Goal: Navigation & Orientation: Find specific page/section

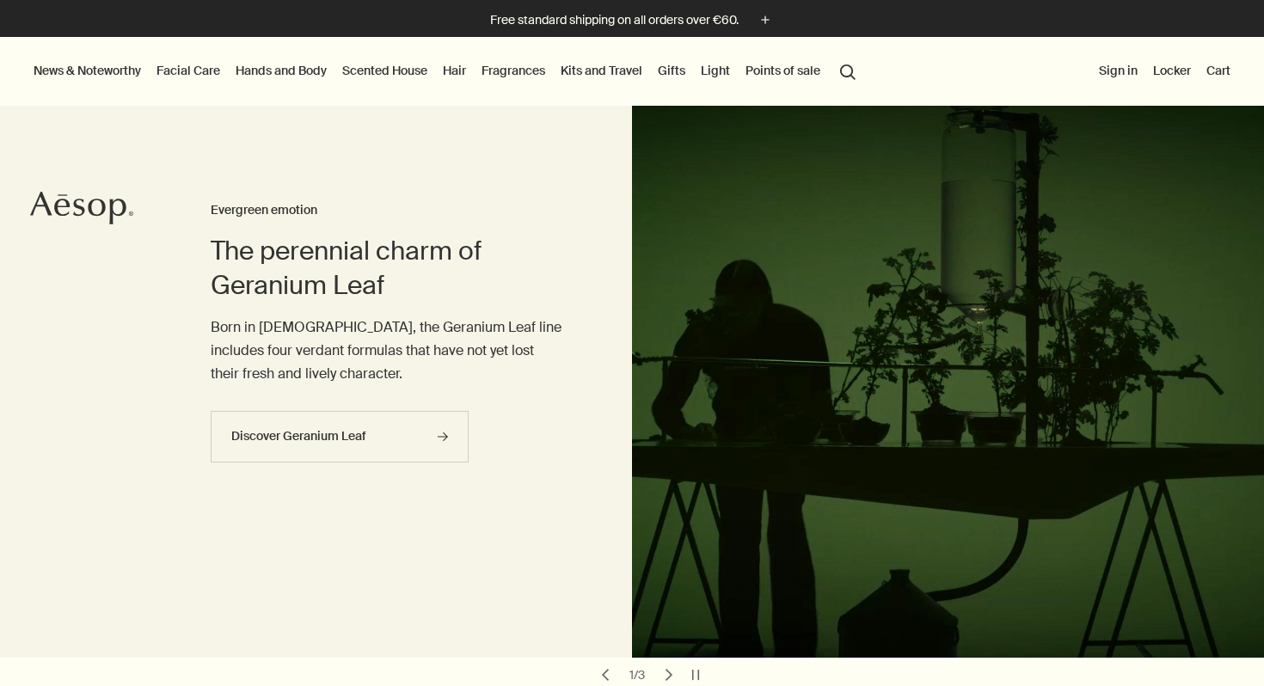
click at [210, 67] on font "Facial Care" at bounding box center [188, 70] width 64 height 15
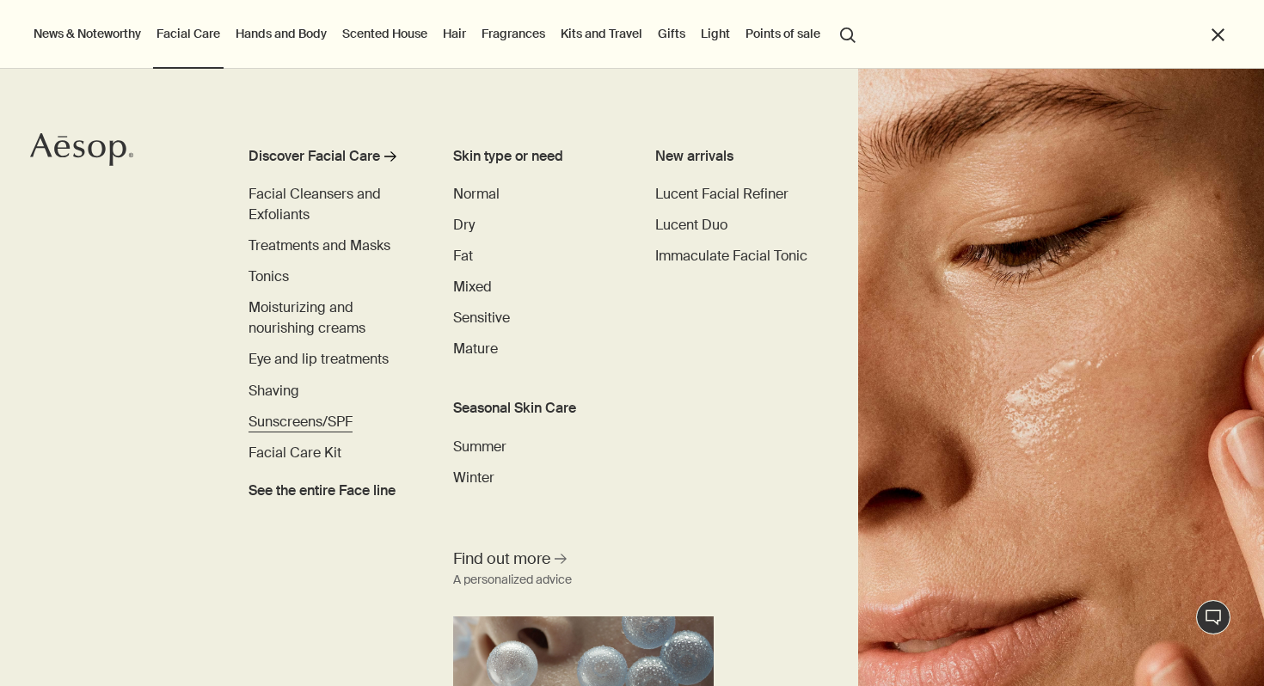
click at [288, 423] on font "Sunscreens/SPF" at bounding box center [300, 422] width 104 height 18
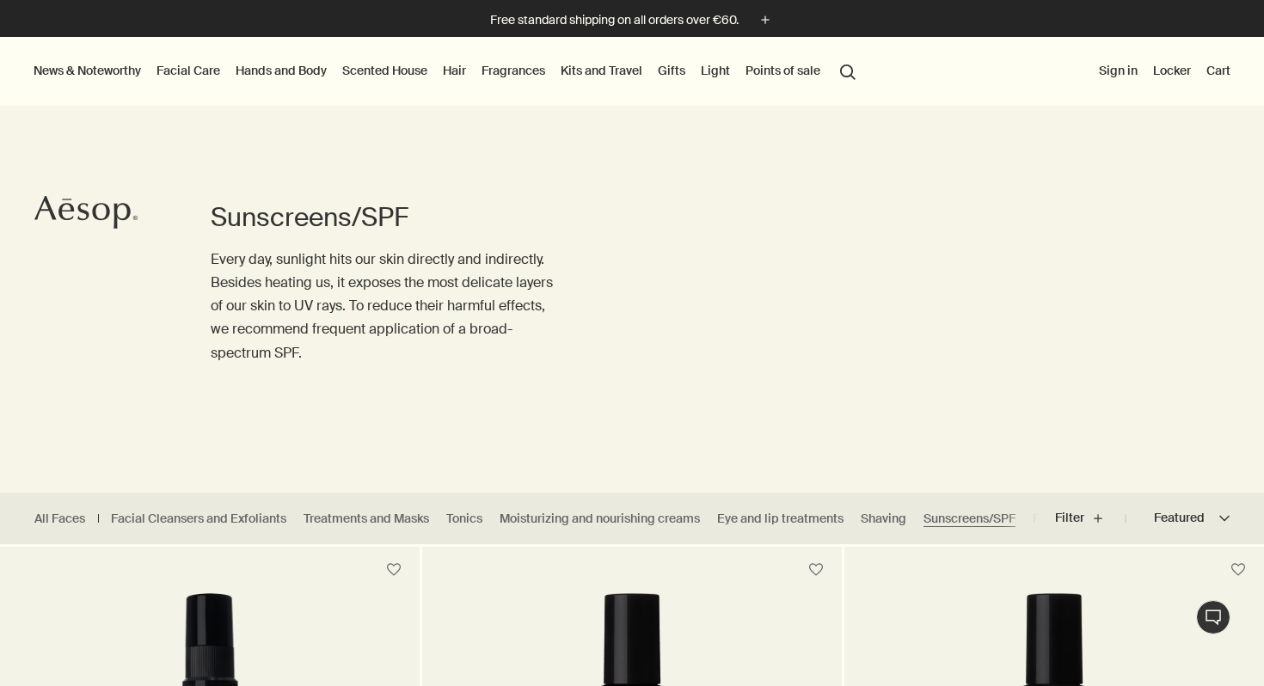
click at [205, 79] on link "Facial Care" at bounding box center [188, 70] width 70 height 22
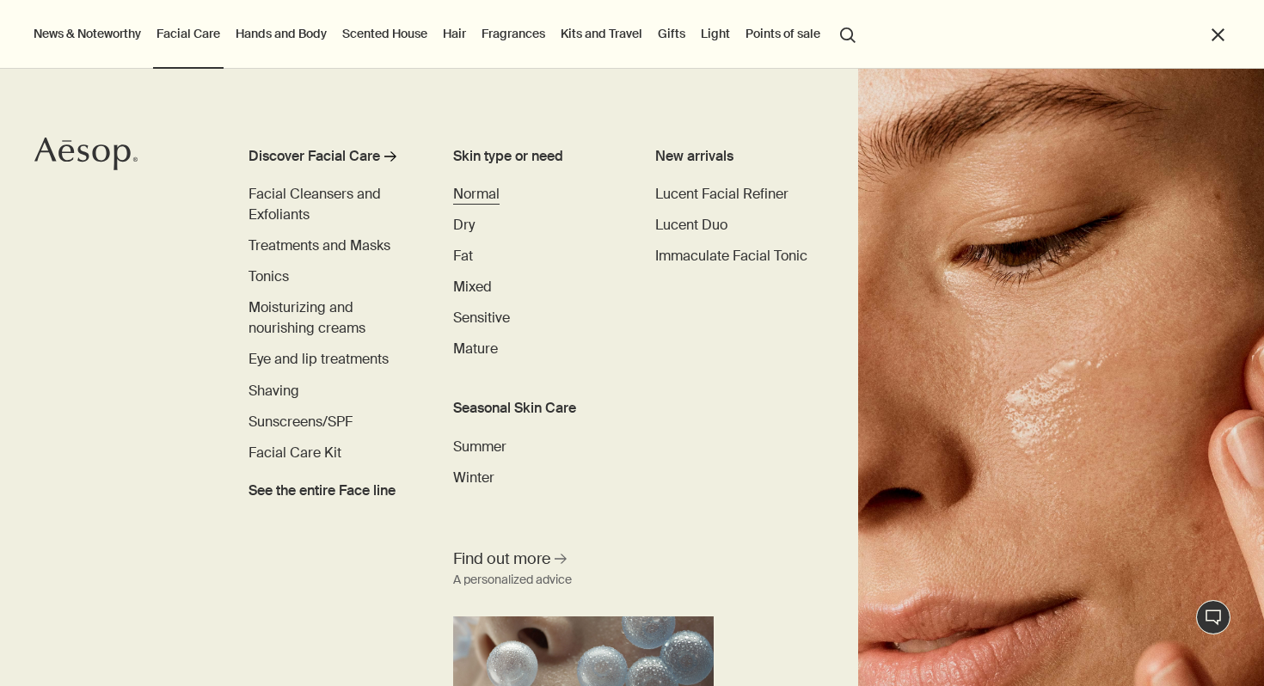
click at [458, 191] on font "Normal" at bounding box center [476, 194] width 46 height 18
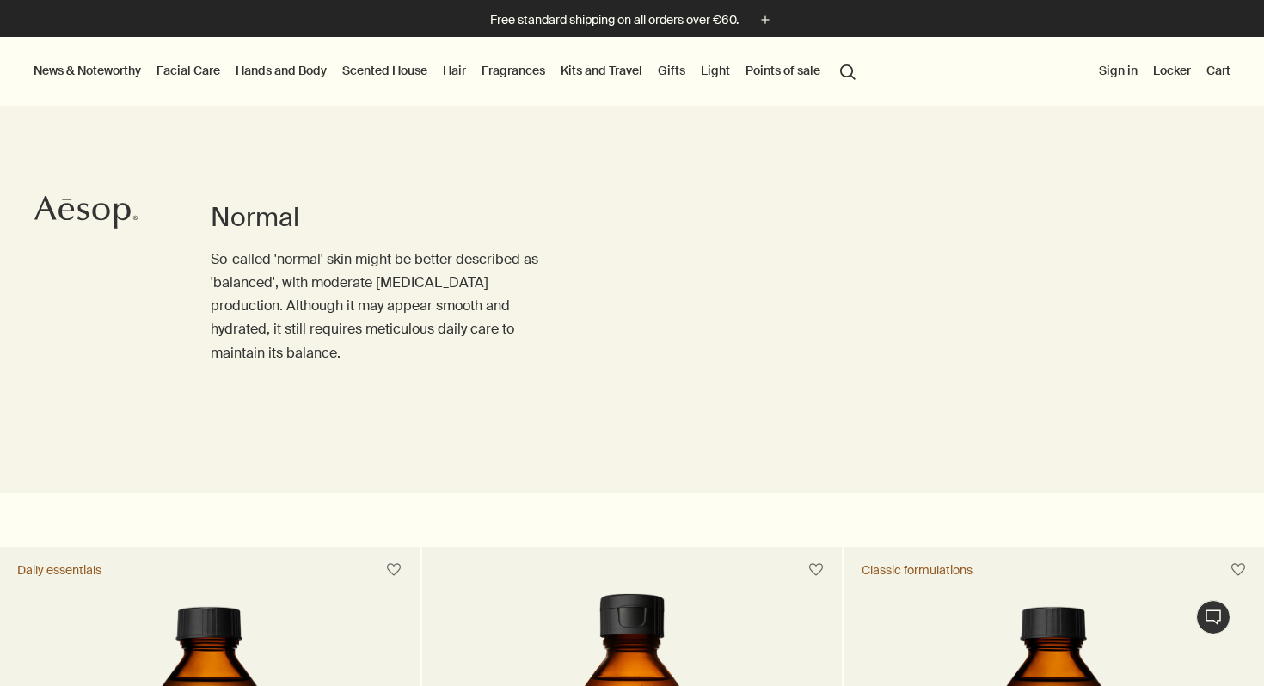
click at [462, 74] on font "Hair" at bounding box center [454, 70] width 23 height 15
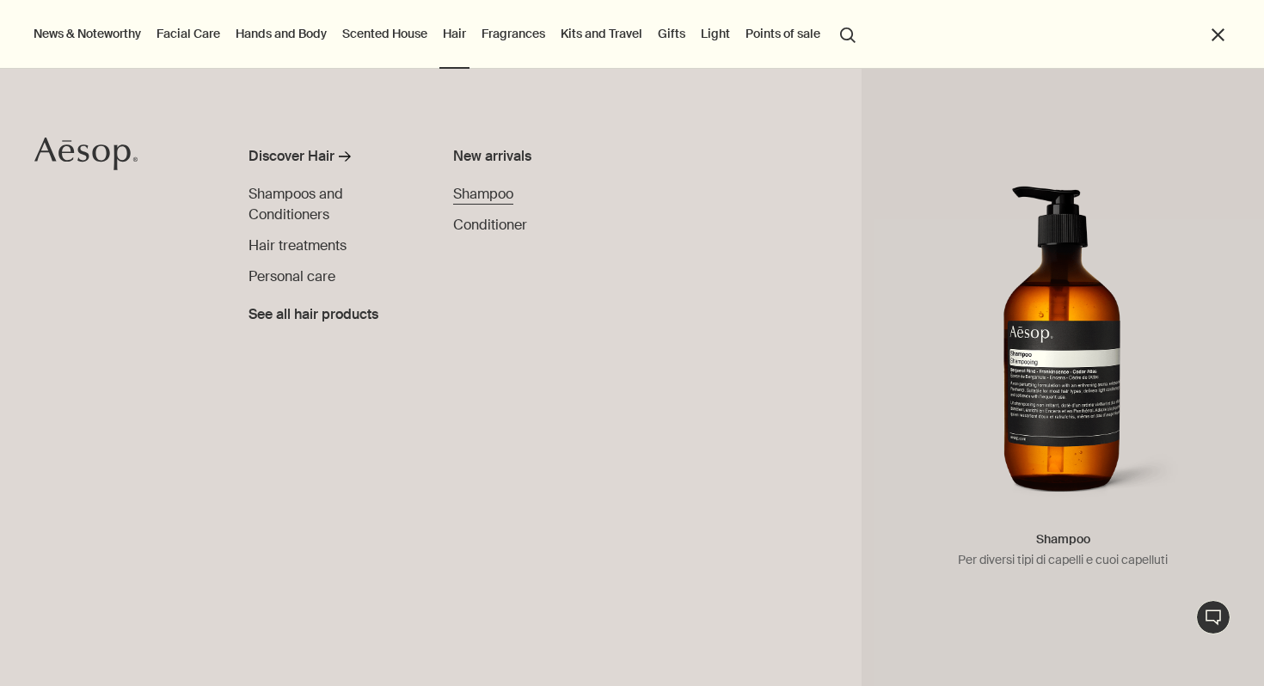
click at [484, 199] on font "Shampoo" at bounding box center [483, 194] width 60 height 18
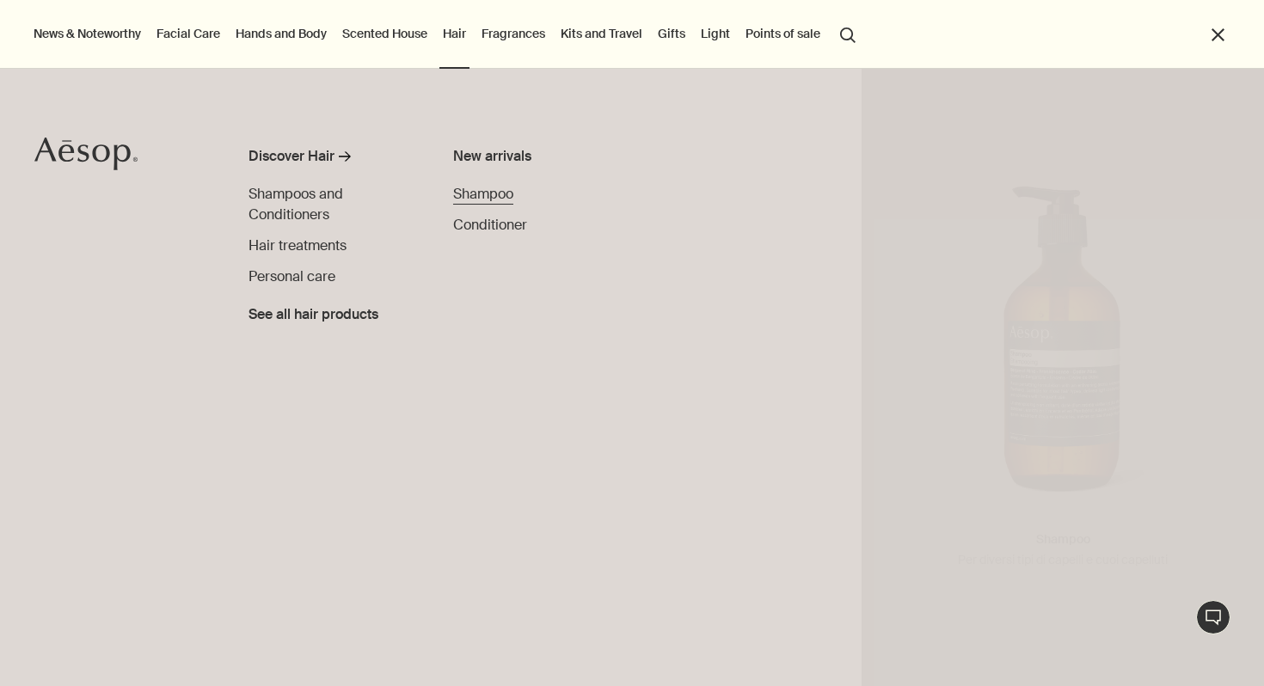
click at [481, 198] on font "Shampoo" at bounding box center [483, 194] width 60 height 18
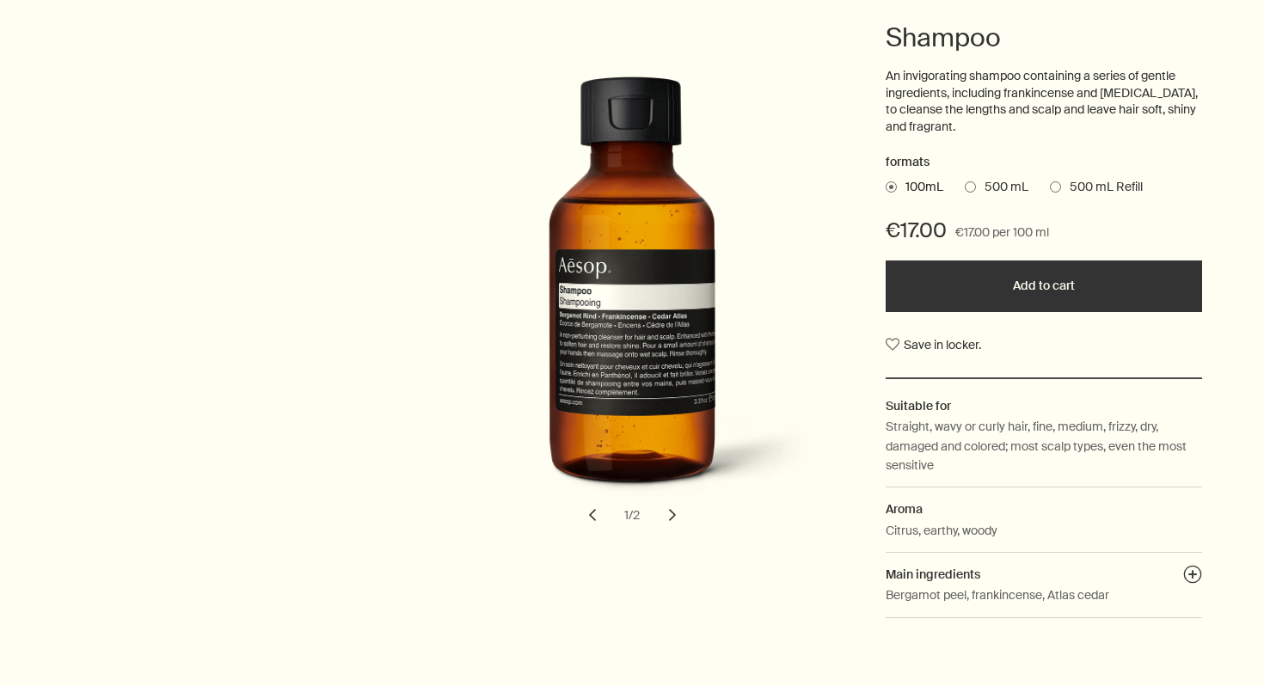
scroll to position [232, 0]
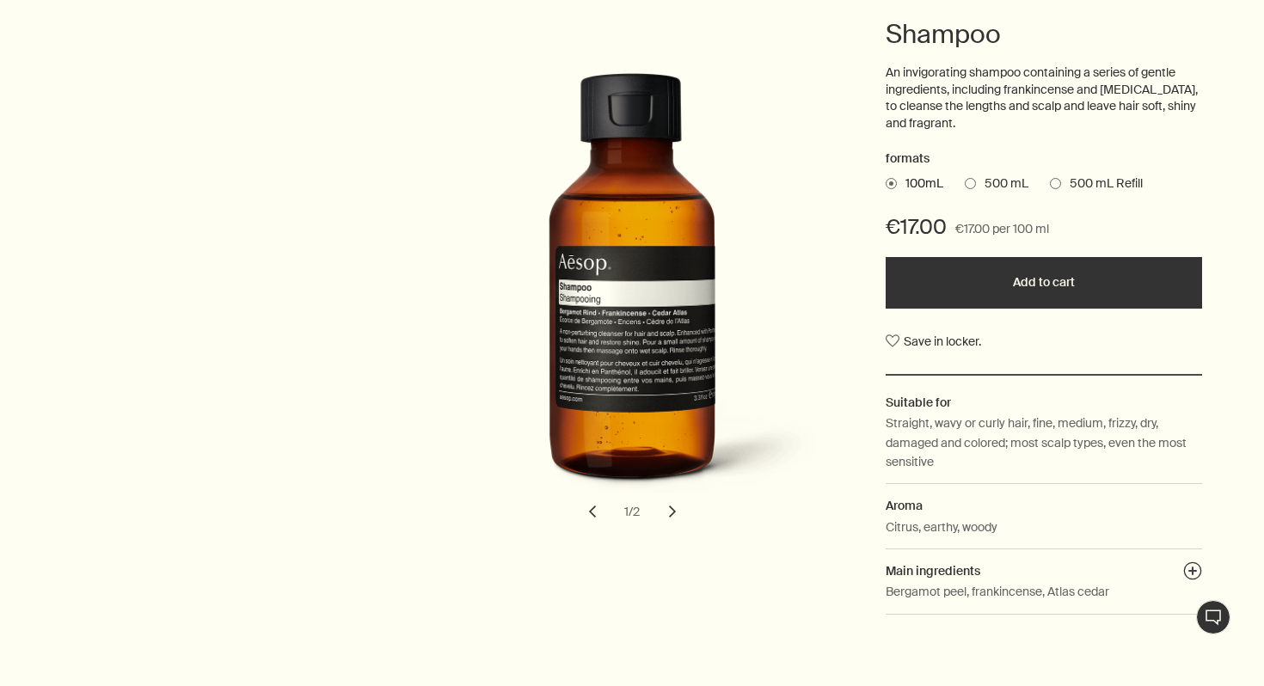
click at [674, 505] on button "chevron" at bounding box center [672, 512] width 38 height 38
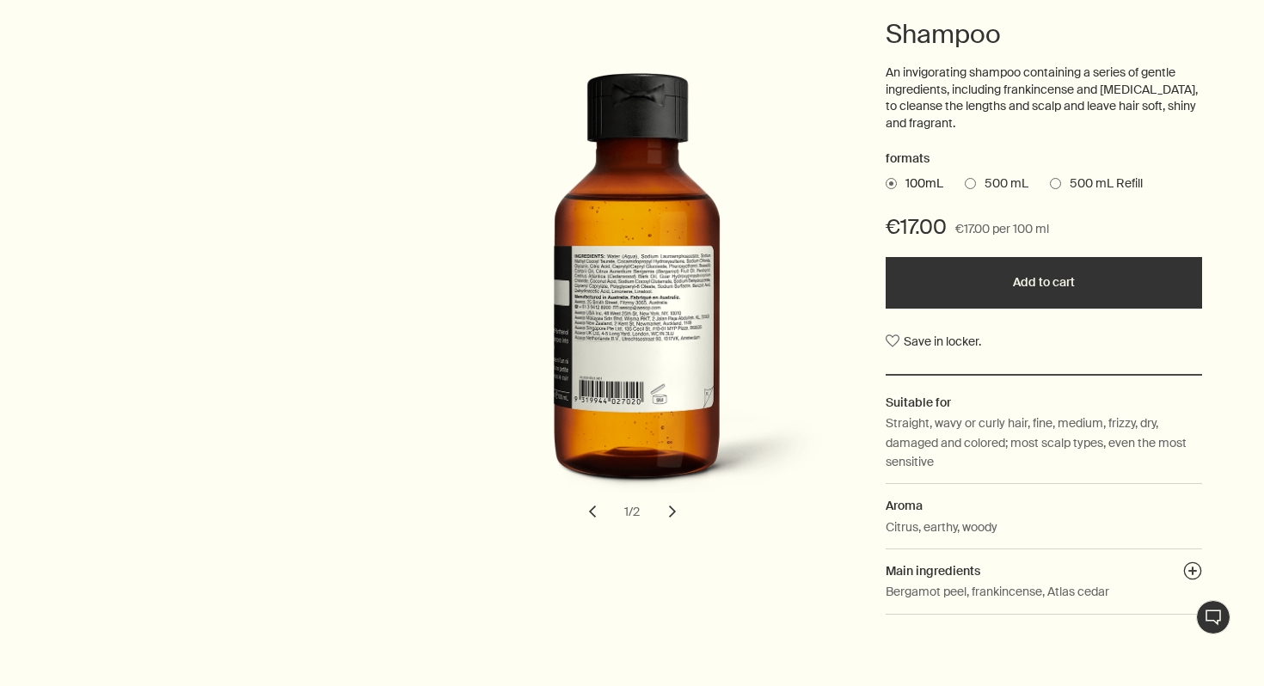
click at [674, 504] on button "chevron" at bounding box center [672, 512] width 38 height 38
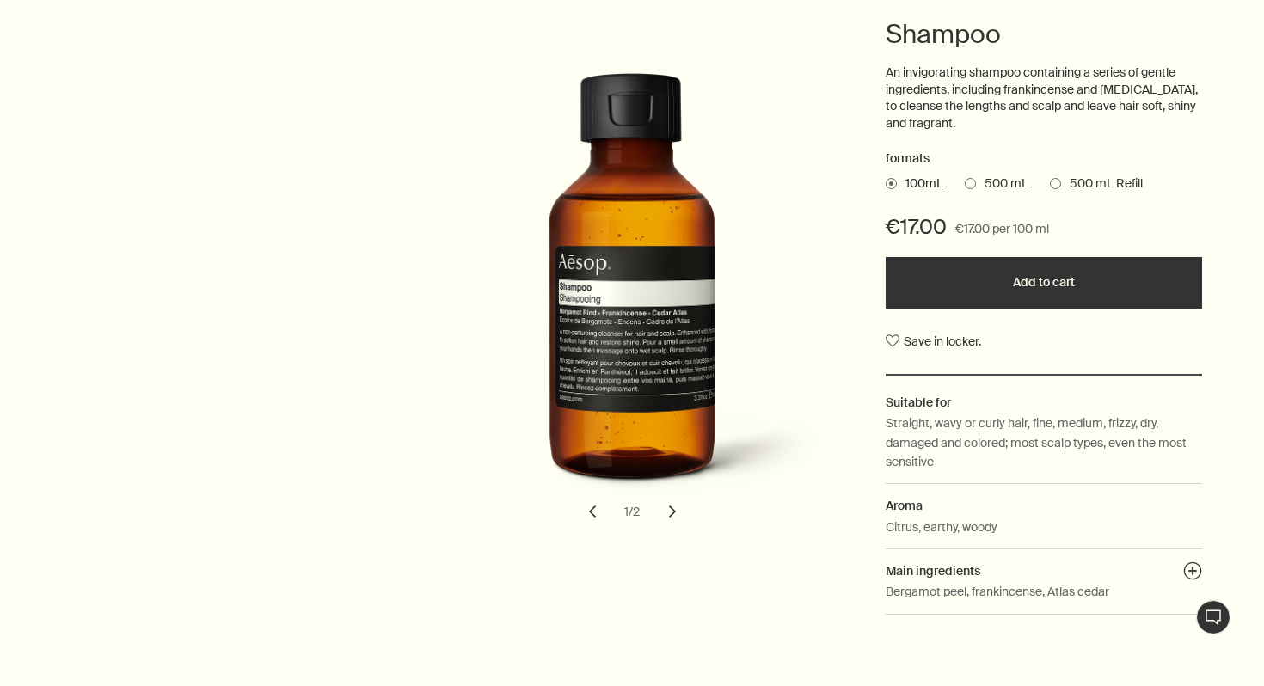
scroll to position [0, 0]
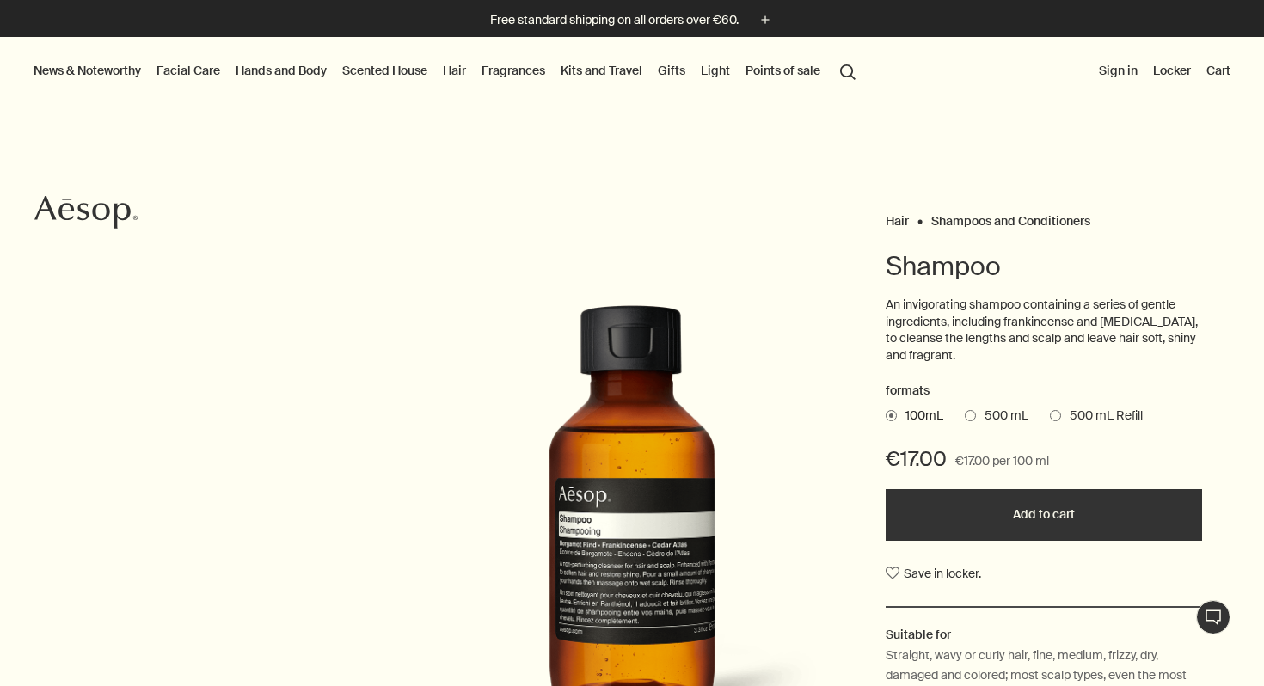
click at [455, 68] on font "Hair" at bounding box center [454, 70] width 23 height 15
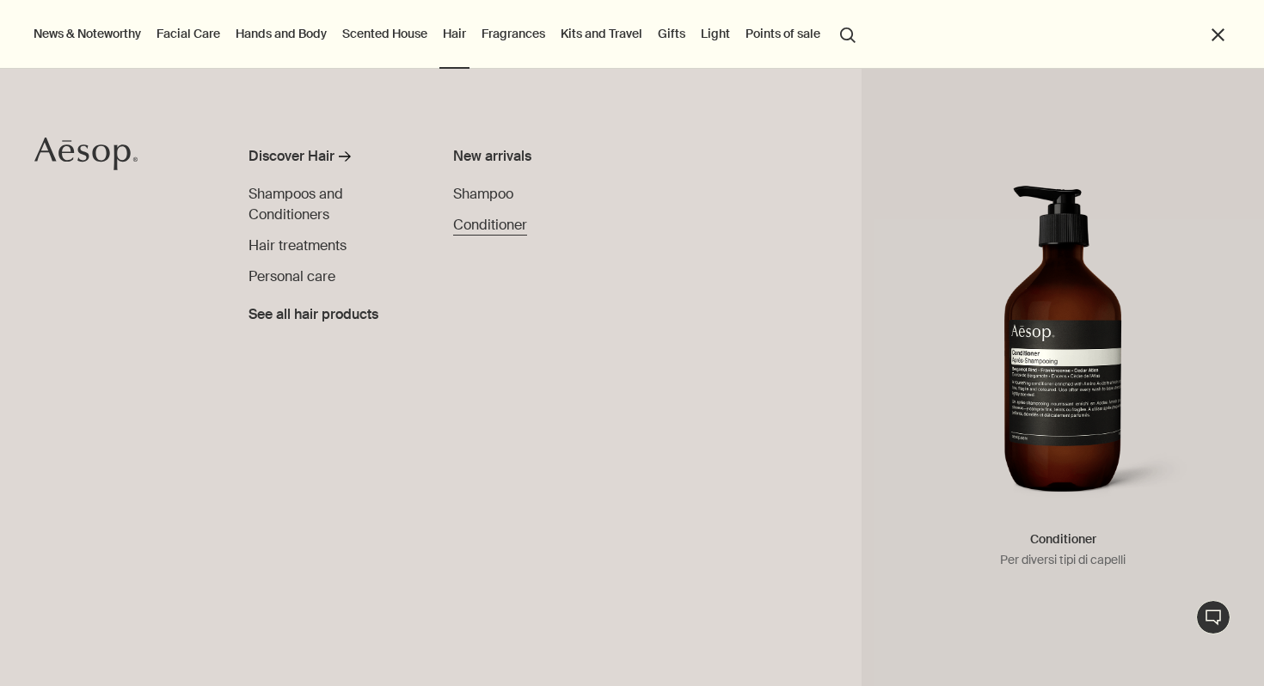
click at [494, 225] on font "Conditioner" at bounding box center [490, 225] width 74 height 18
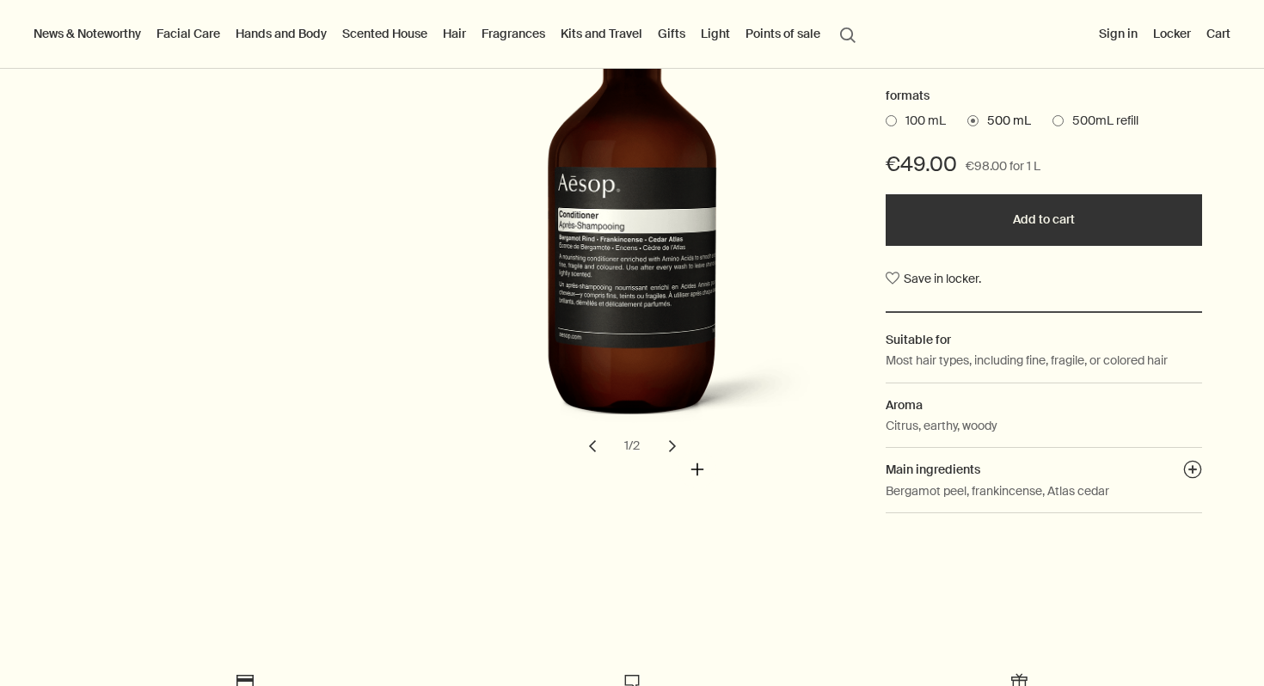
scroll to position [299, 0]
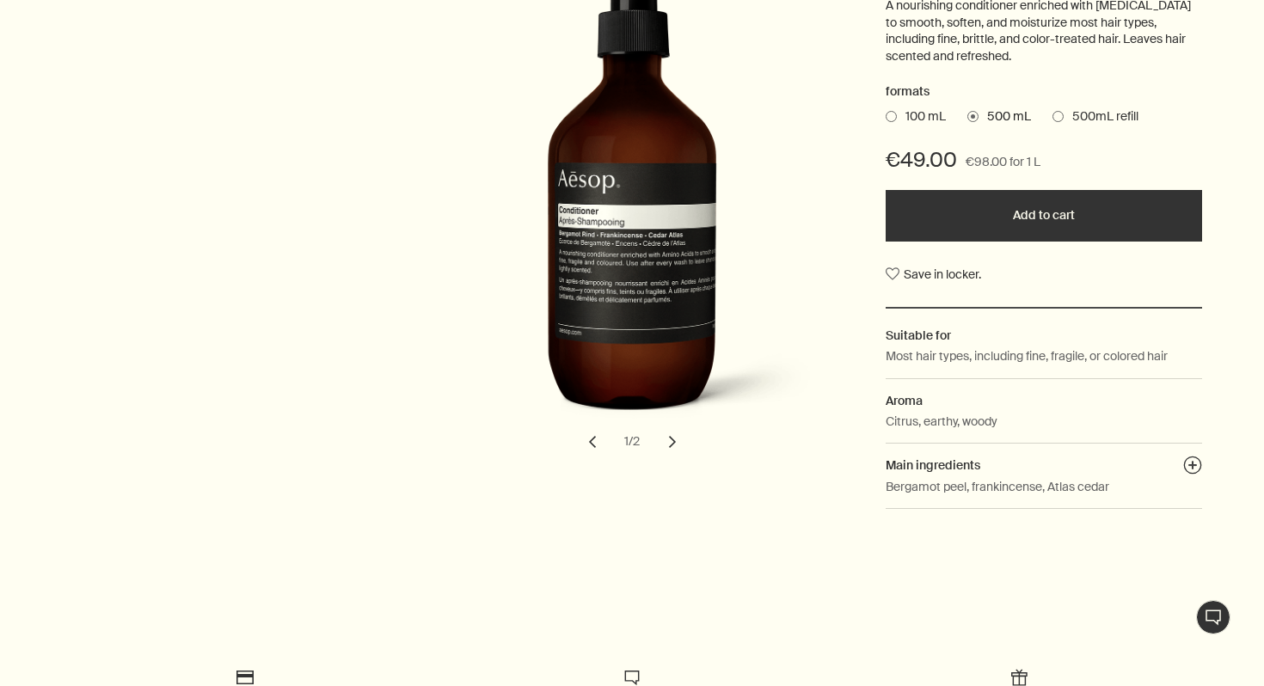
click at [680, 435] on button "chevron" at bounding box center [672, 442] width 38 height 38
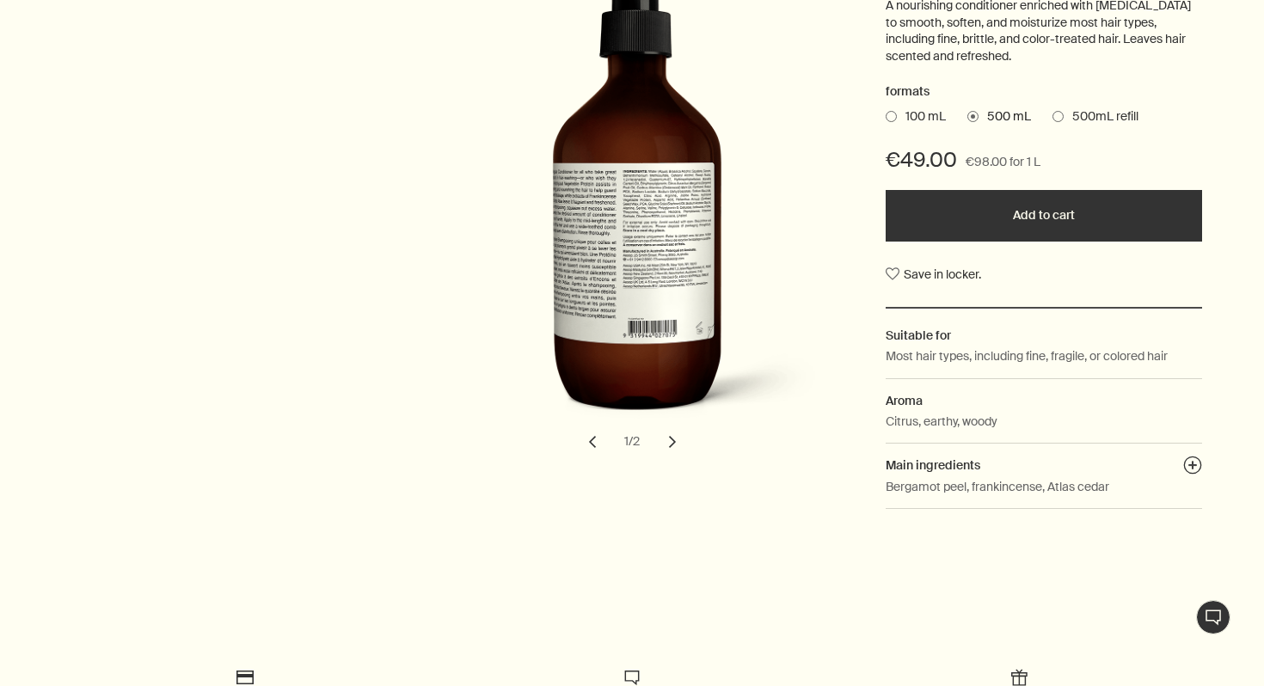
click at [1067, 113] on span "500mL refill" at bounding box center [1100, 116] width 75 height 17
click at [1052, 113] on input "500mL refill" at bounding box center [1052, 113] width 0 height 11
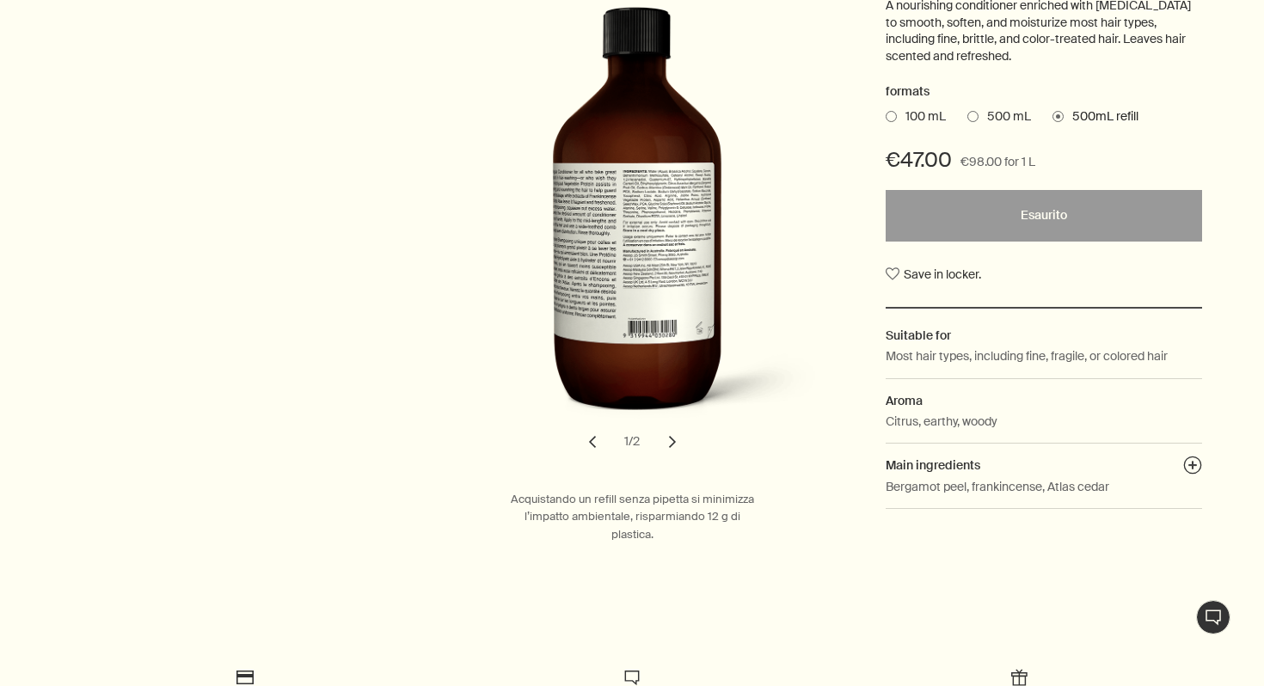
click at [983, 113] on span "500 mL" at bounding box center [1004, 116] width 52 height 17
click at [967, 113] on input "500 mL" at bounding box center [967, 113] width 0 height 11
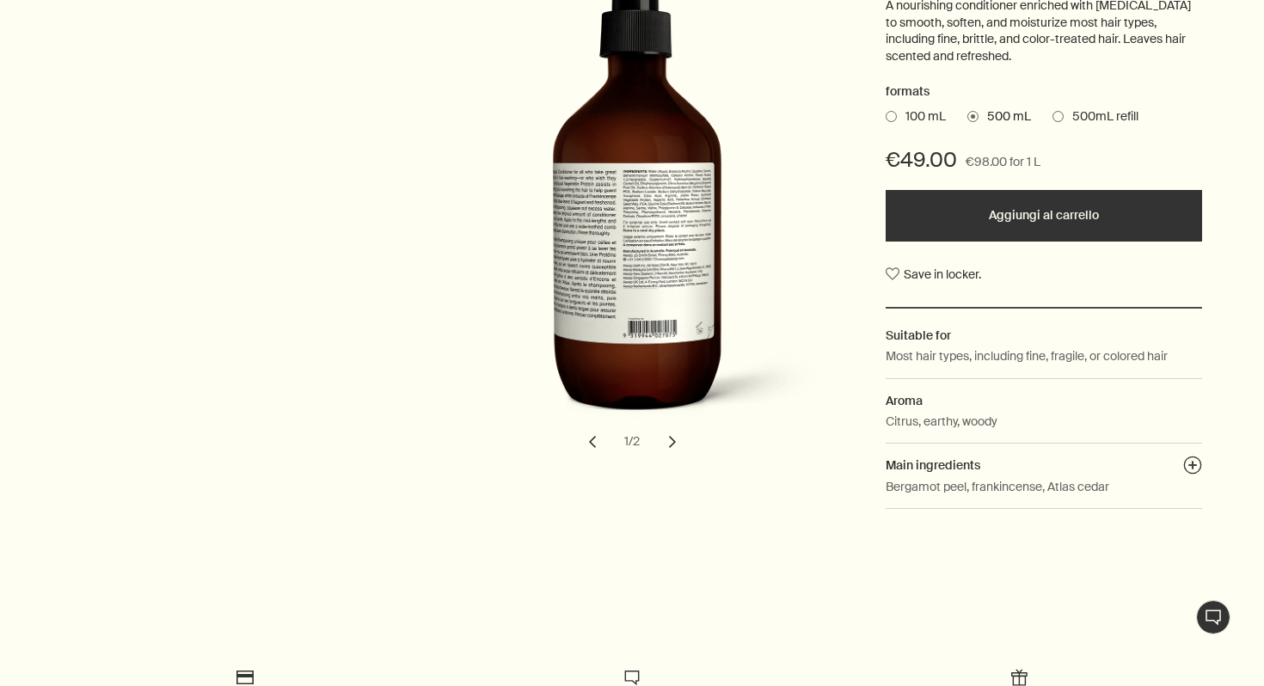
click at [1073, 118] on font "500mL refill" at bounding box center [1105, 115] width 66 height 15
click at [1052, 118] on input "500mL refill" at bounding box center [1052, 113] width 0 height 11
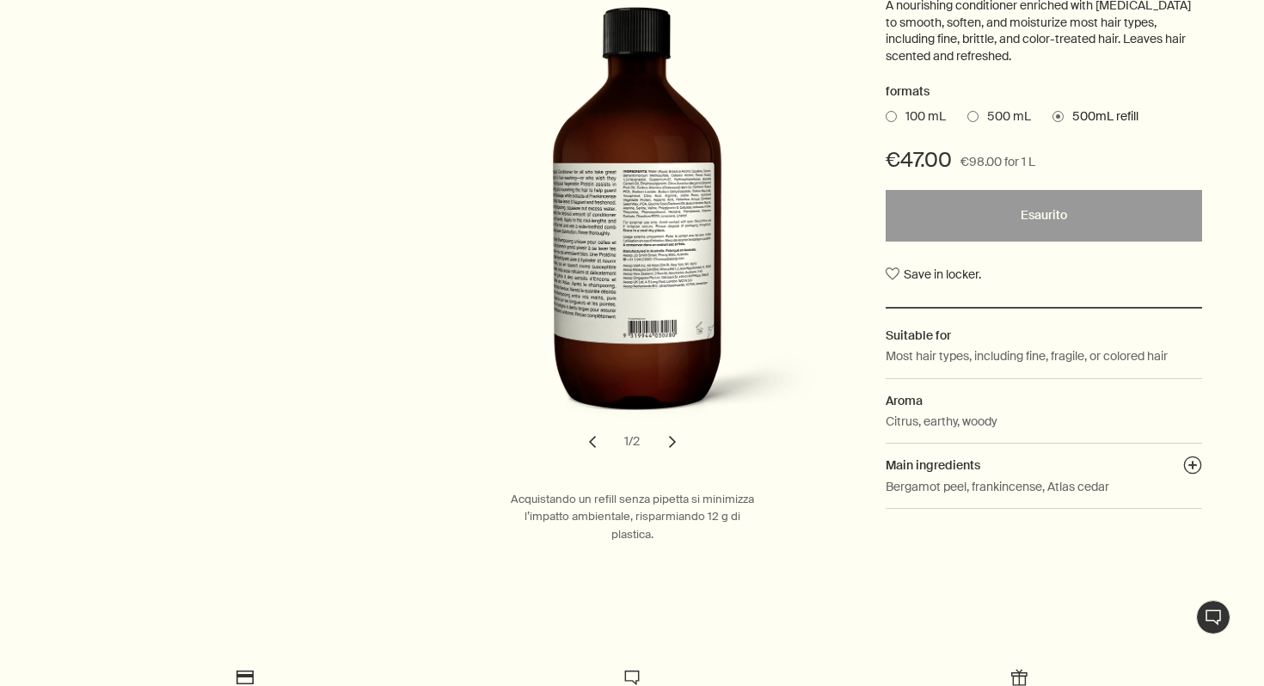
click at [976, 107] on ul "100 mL 500 mL 500mL refill" at bounding box center [1043, 117] width 316 height 24
click at [986, 106] on ul "100 mL 500 mL 500mL refill" at bounding box center [1043, 117] width 316 height 24
click at [909, 109] on font "100 mL" at bounding box center [925, 115] width 40 height 15
click at [885, 109] on input "100 mL" at bounding box center [885, 113] width 0 height 11
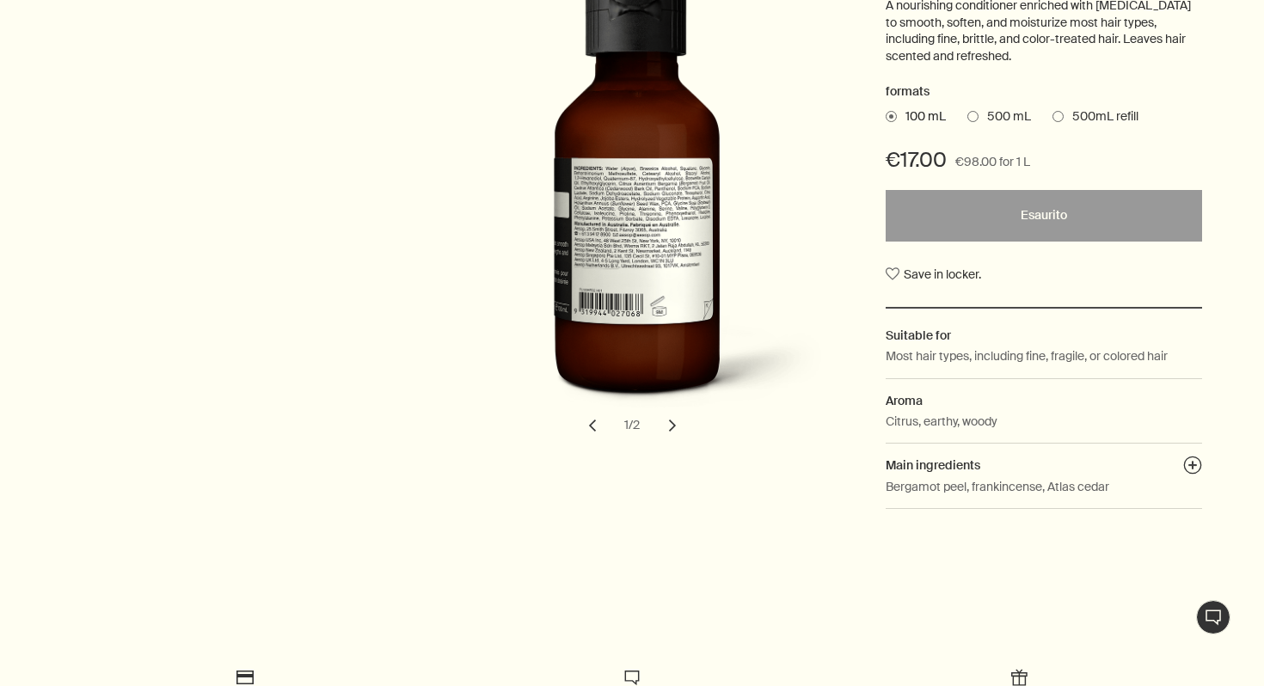
click at [1006, 114] on font "500 mL" at bounding box center [1009, 115] width 44 height 15
click at [967, 114] on input "500 mL" at bounding box center [967, 113] width 0 height 11
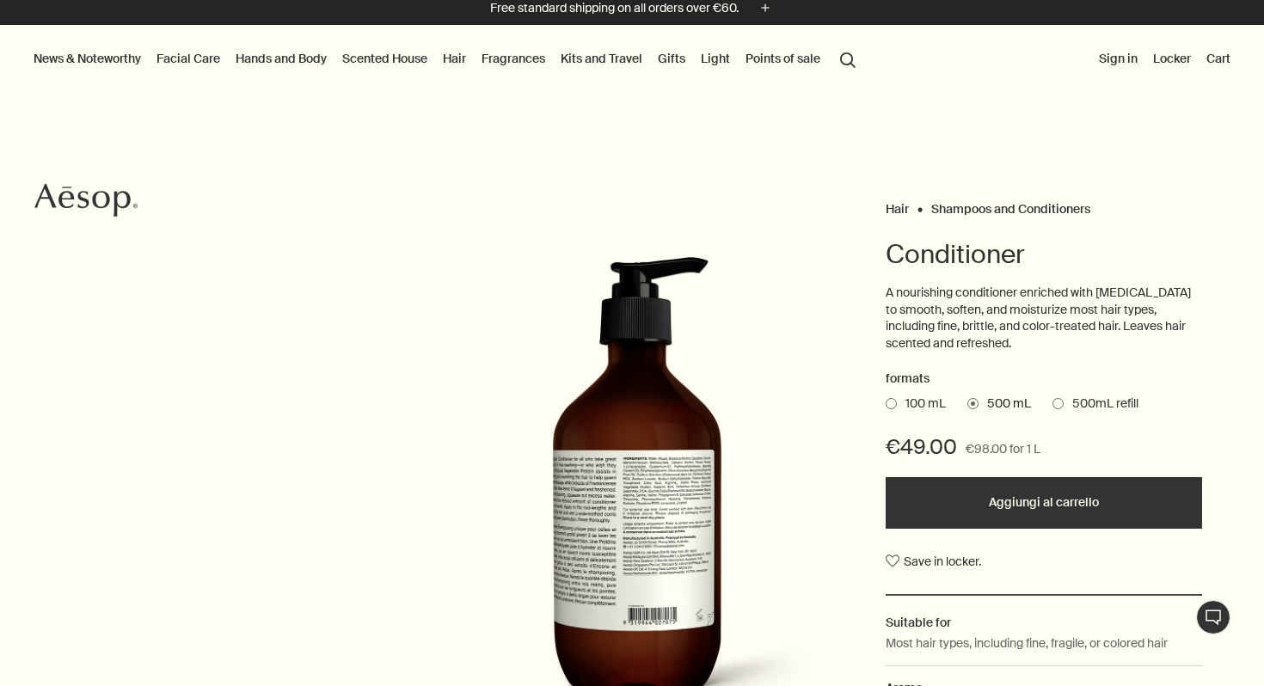
scroll to position [0, 0]
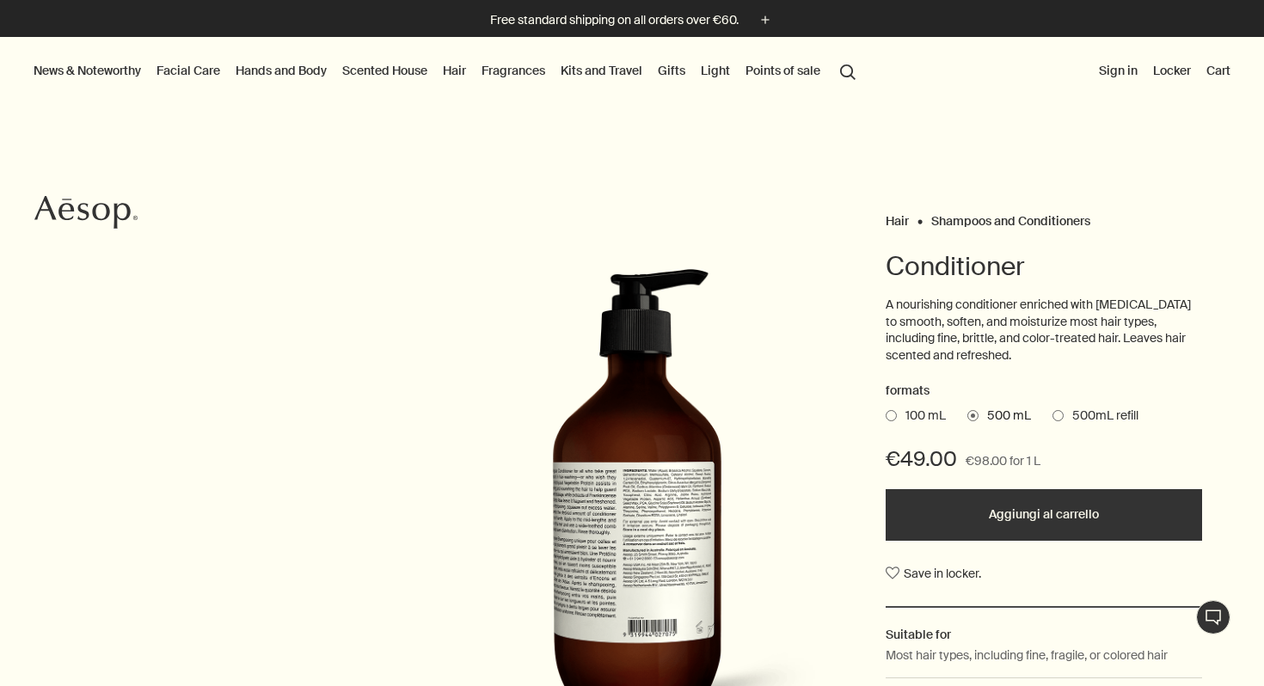
click at [673, 67] on font "Gifts" at bounding box center [672, 70] width 28 height 15
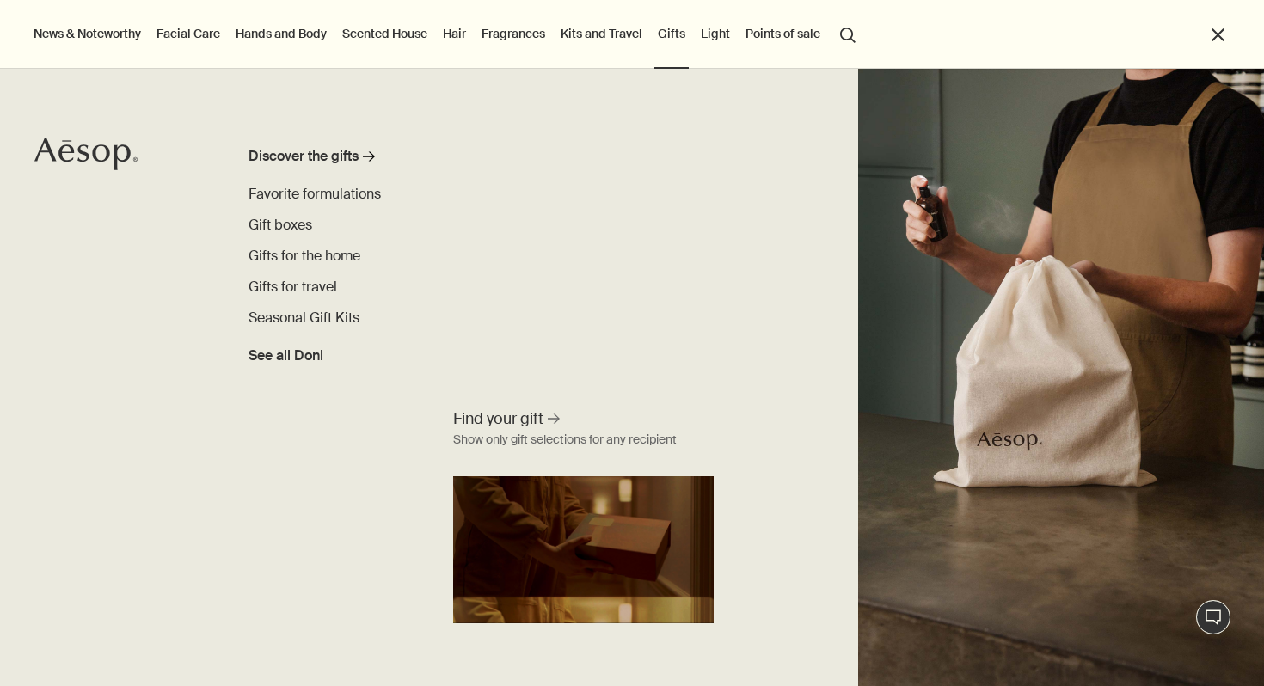
click at [338, 159] on font "Discover the gifts" at bounding box center [303, 156] width 110 height 18
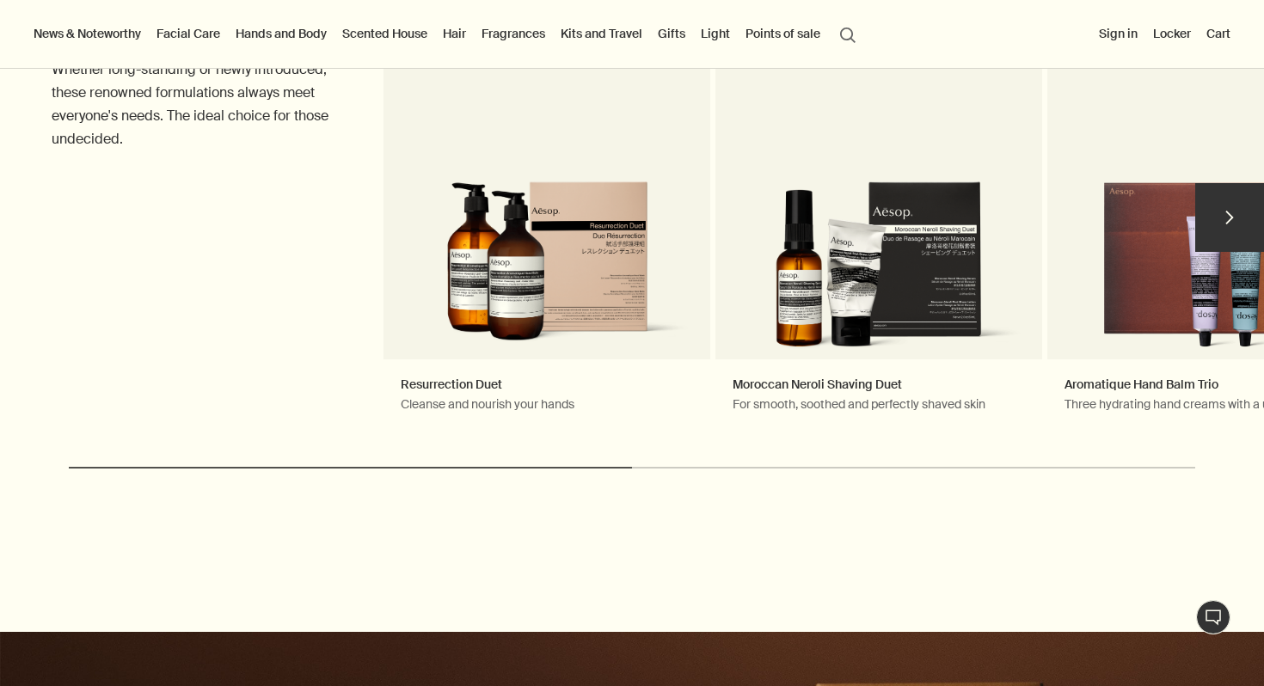
click at [1233, 211] on button "chevron" at bounding box center [1229, 217] width 69 height 69
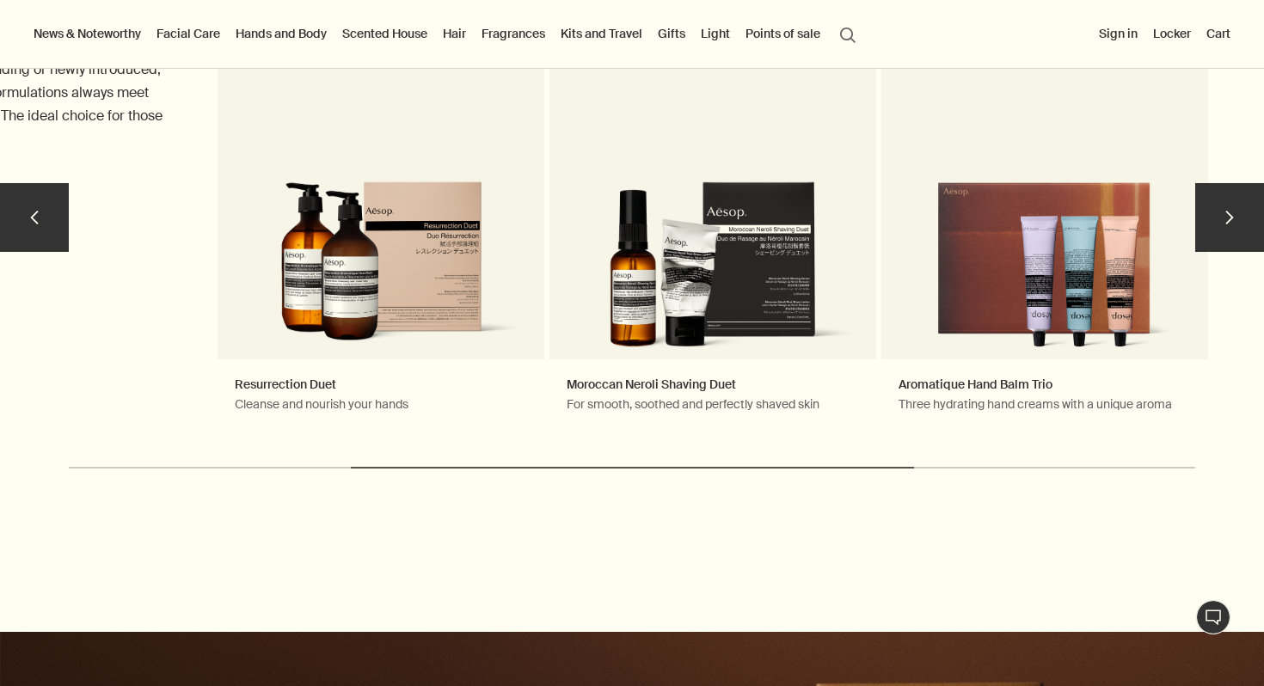
click at [1233, 211] on button "chevron" at bounding box center [1229, 217] width 69 height 69
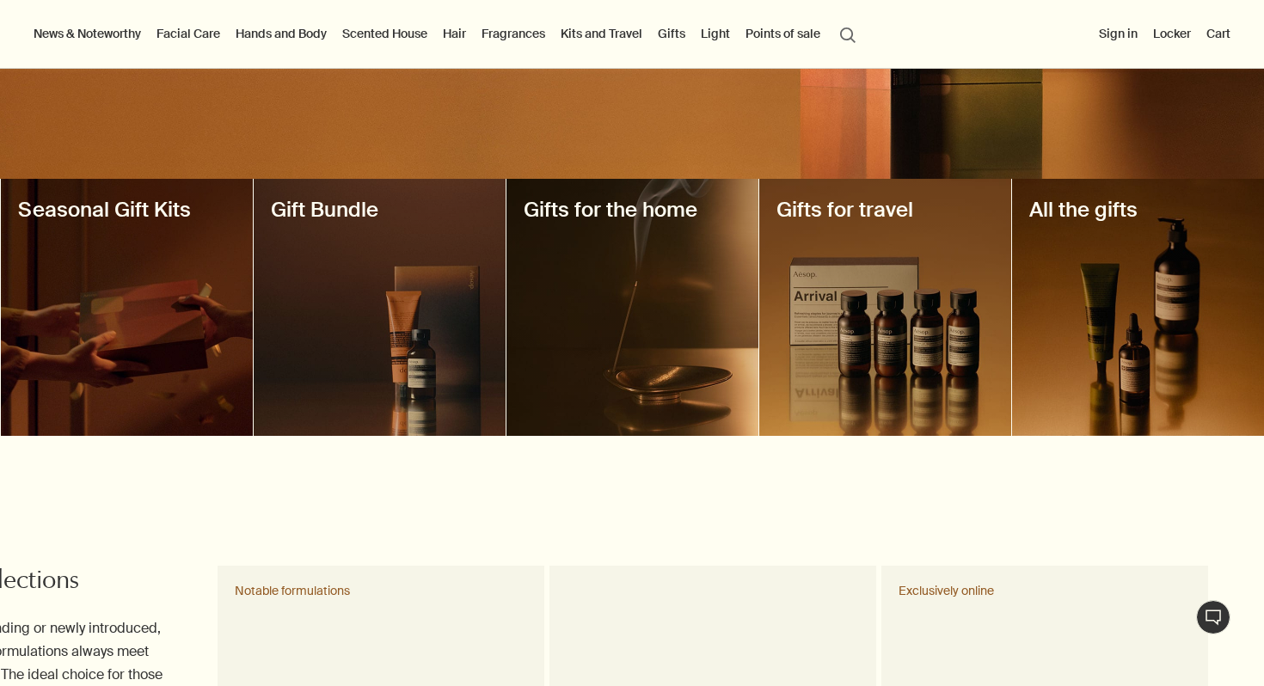
scroll to position [292, 0]
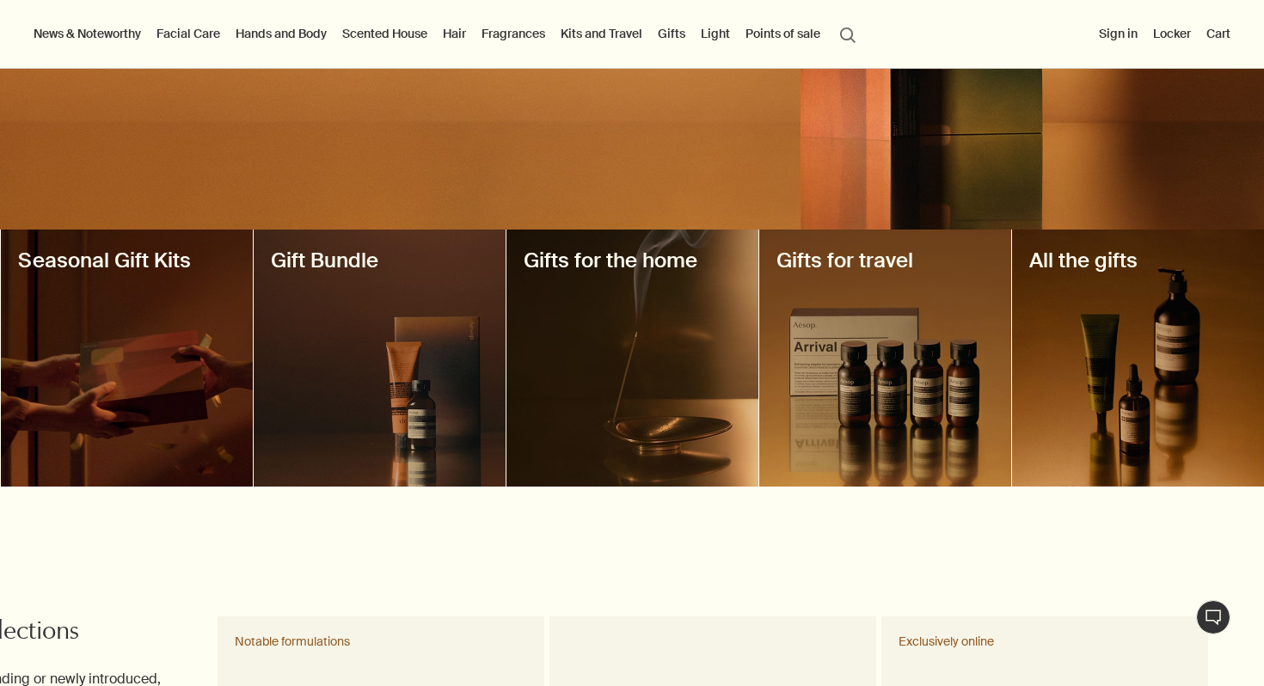
click at [1120, 284] on div at bounding box center [1138, 358] width 252 height 257
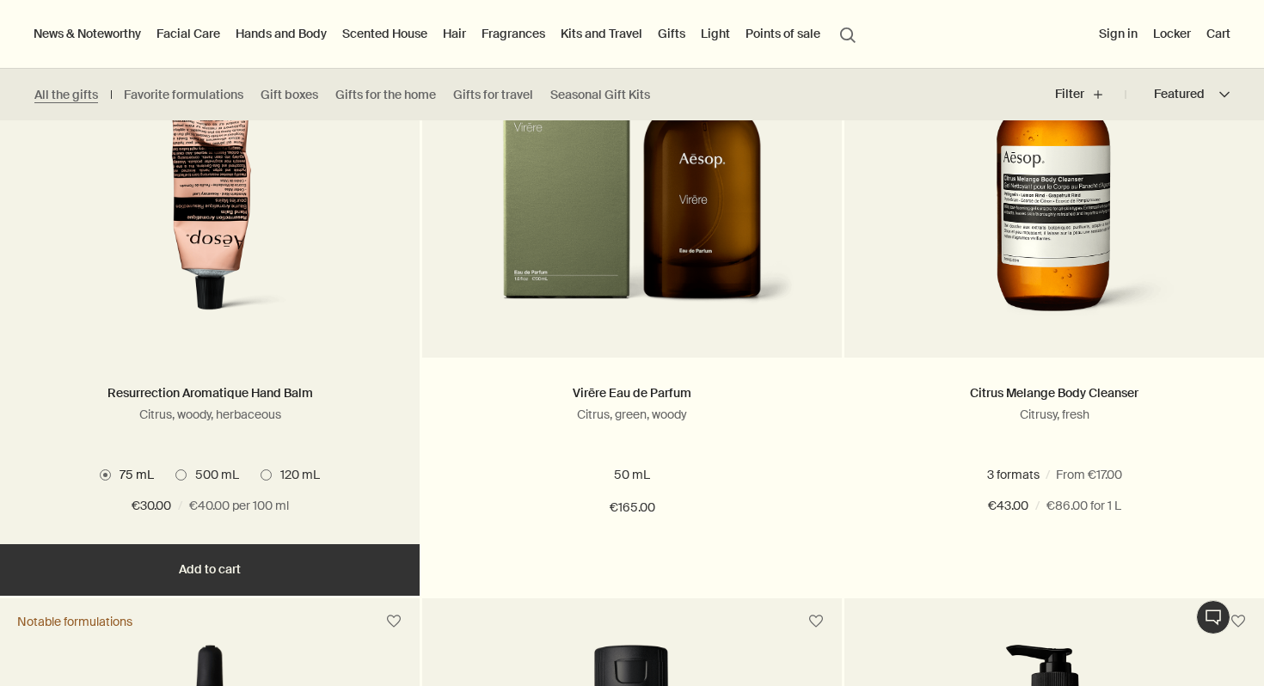
scroll to position [1583, 0]
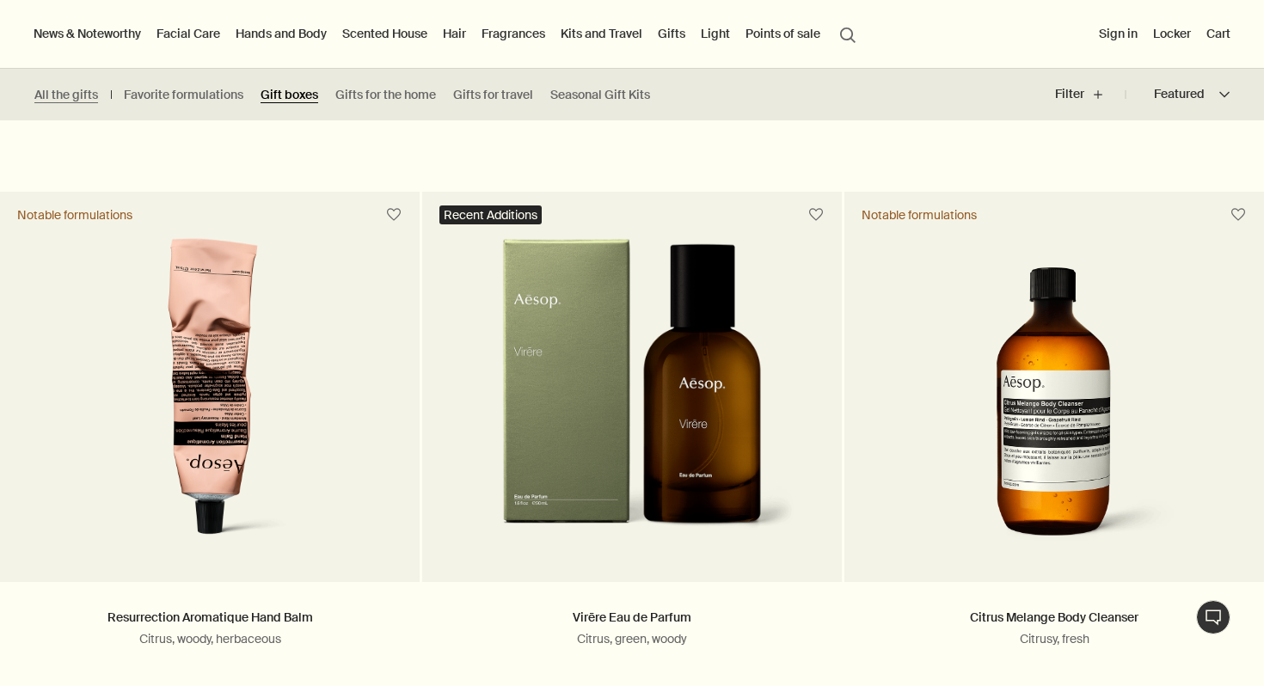
click at [291, 92] on font "Gift boxes" at bounding box center [289, 94] width 58 height 15
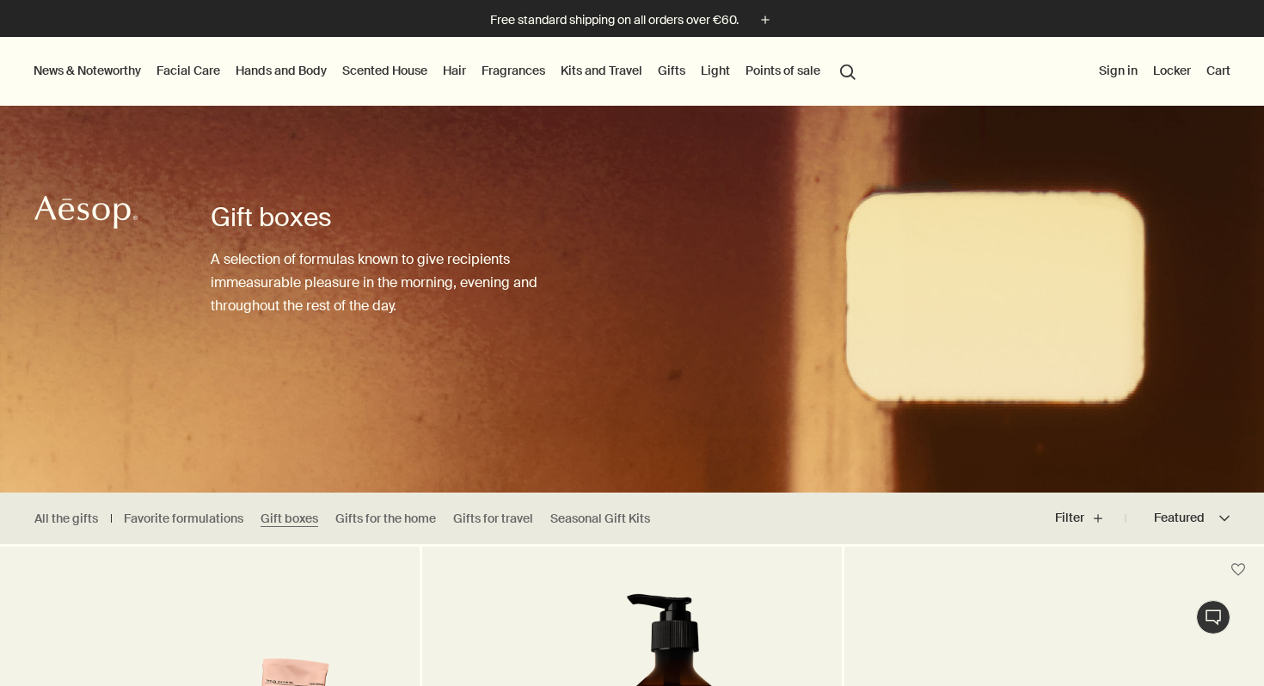
click at [285, 115] on div "Gift boxes A selection of formulas known to give recipients immeasurable pleasu…" at bounding box center [387, 299] width 352 height 387
